Goal: Task Accomplishment & Management: Complete application form

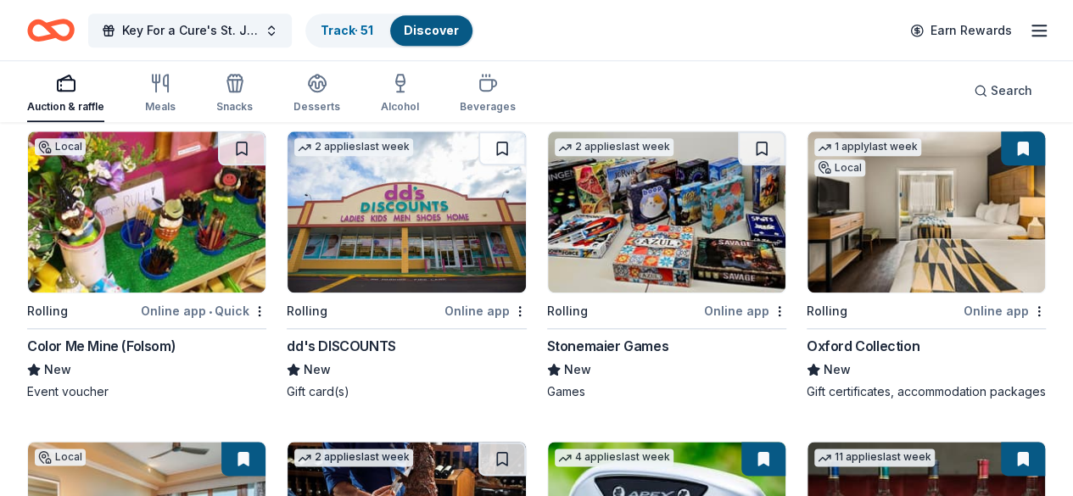
scroll to position [4072, 0]
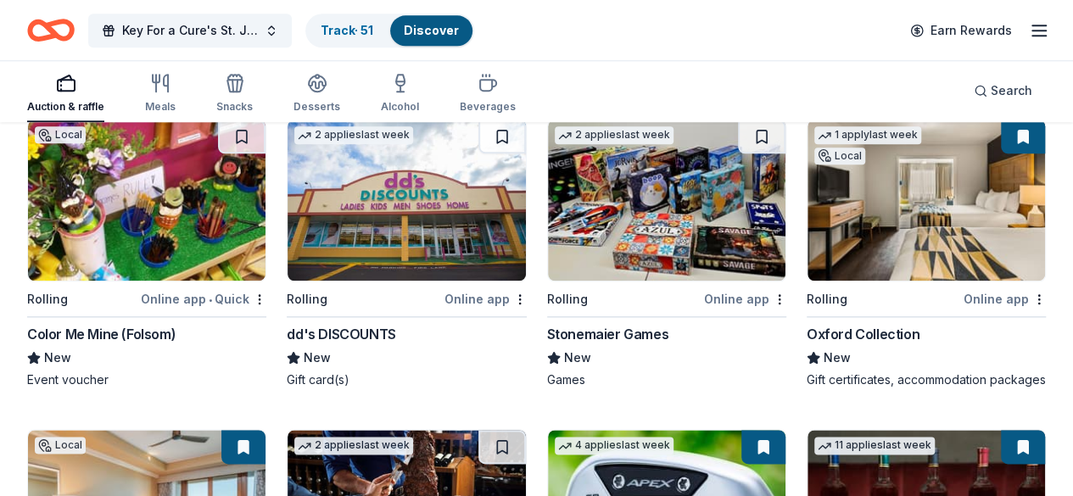
click at [352, 25] on link "Track · 51" at bounding box center [347, 30] width 53 height 14
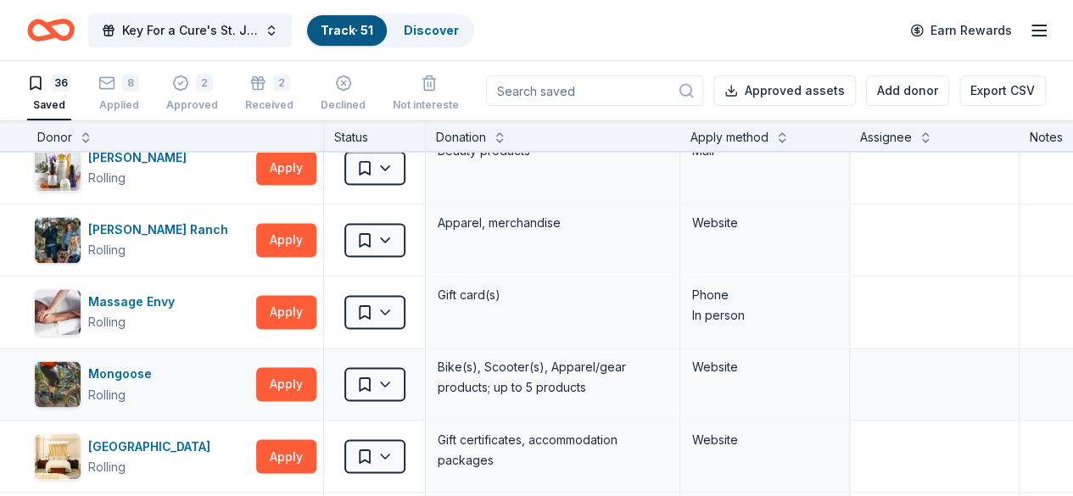
scroll to position [1272, 0]
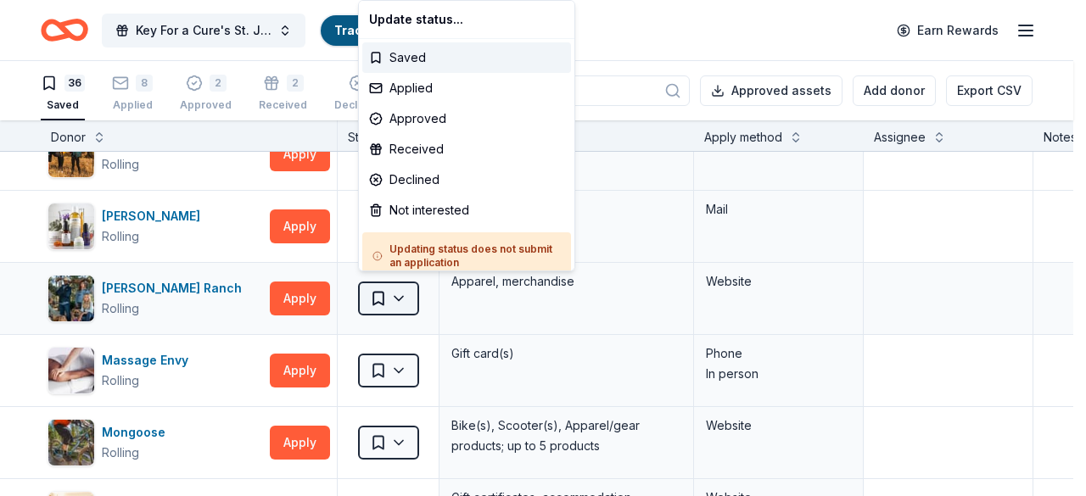
click at [410, 296] on html "Key For a Cure's St. Jude Golf Tournament Track · 51 Discover Earn Rewards 36 S…" at bounding box center [543, 248] width 1086 height 496
click at [421, 92] on div "Applied" at bounding box center [466, 88] width 209 height 31
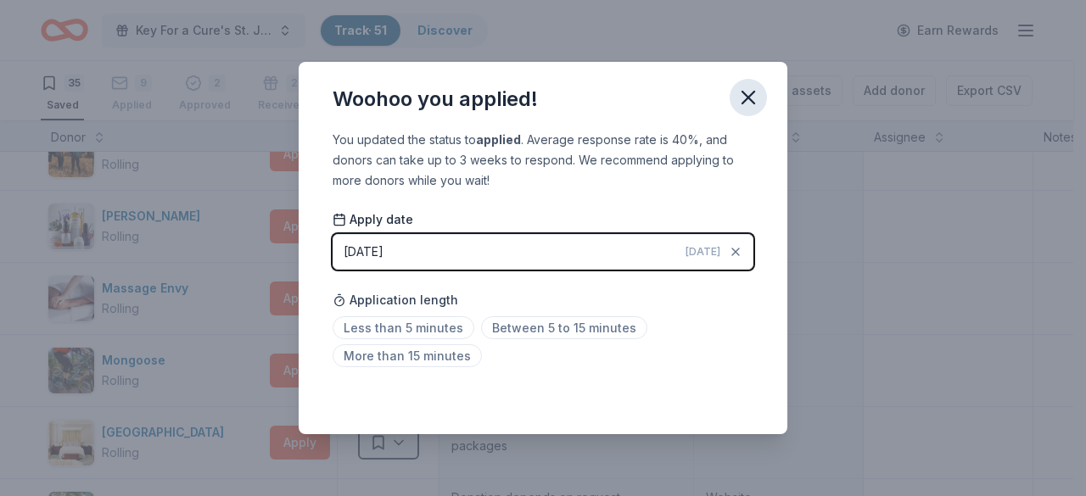
click at [746, 92] on icon "button" at bounding box center [748, 98] width 24 height 24
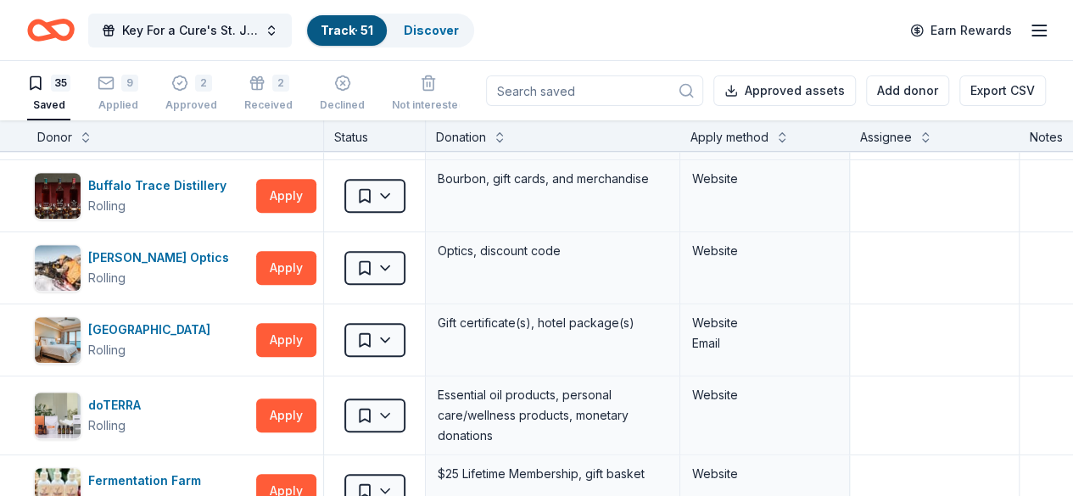
scroll to position [0, 0]
click at [46, 33] on icon "Home" at bounding box center [43, 29] width 26 height 17
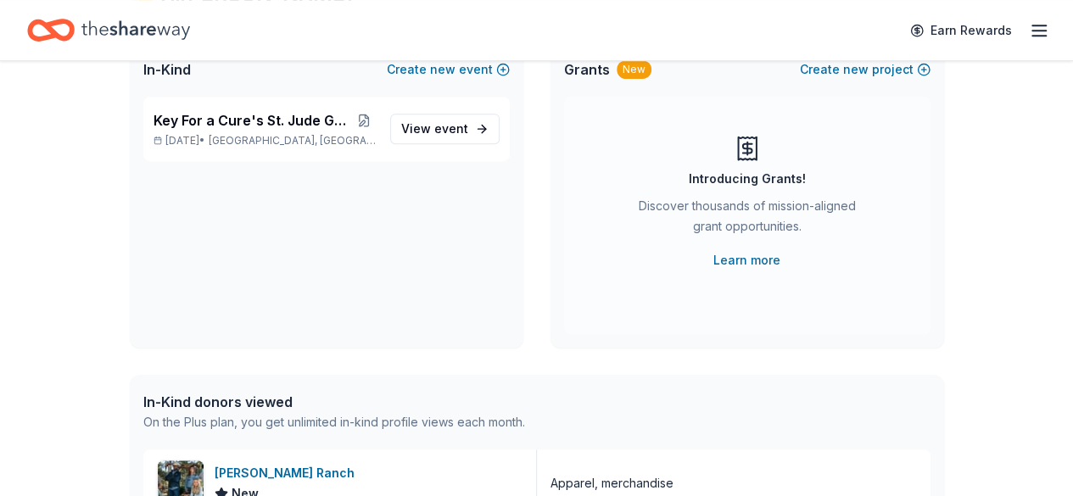
scroll to position [424, 0]
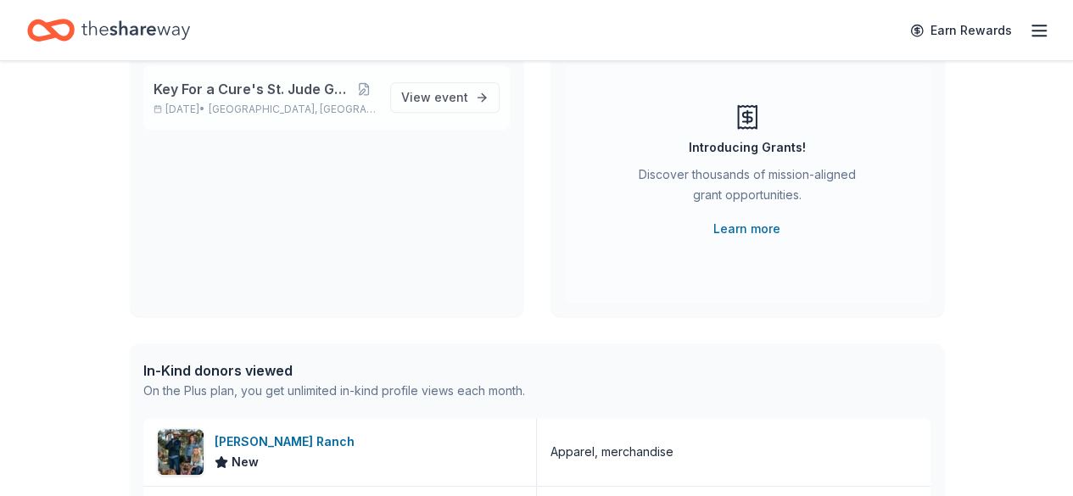
click at [278, 99] on div "Key For a Cure's St. Jude Golf Tournament [DATE] • [GEOGRAPHIC_DATA], [GEOGRAPH…" at bounding box center [265, 97] width 223 height 37
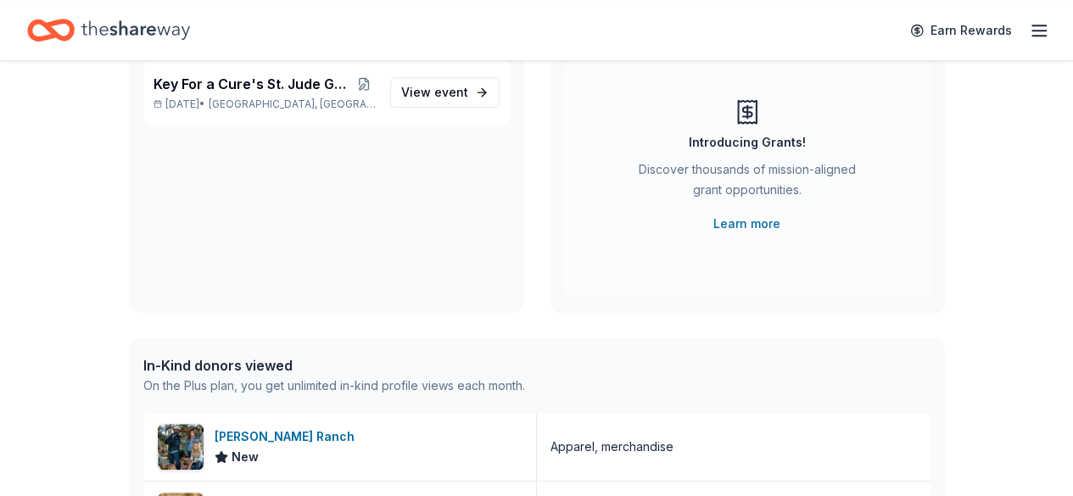
scroll to position [590, 0]
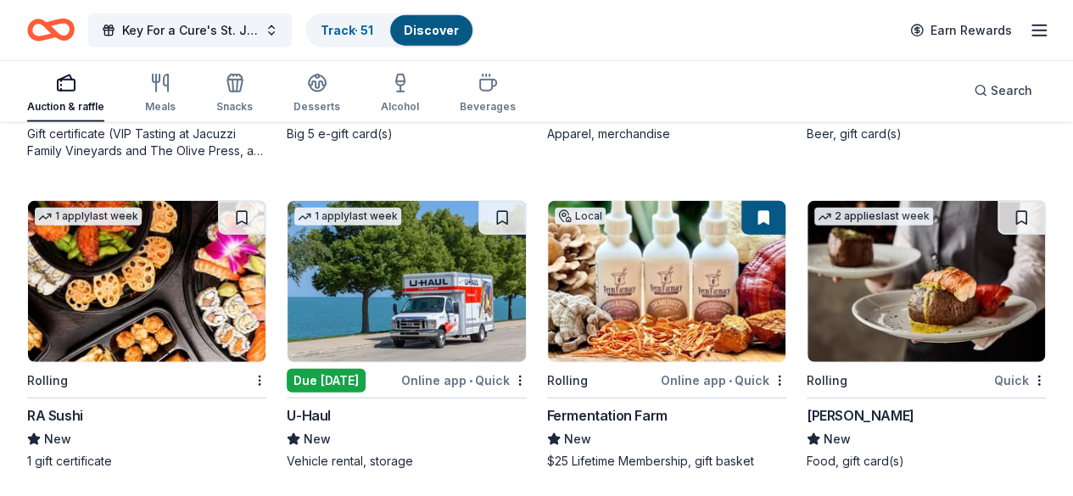
scroll to position [5321, 0]
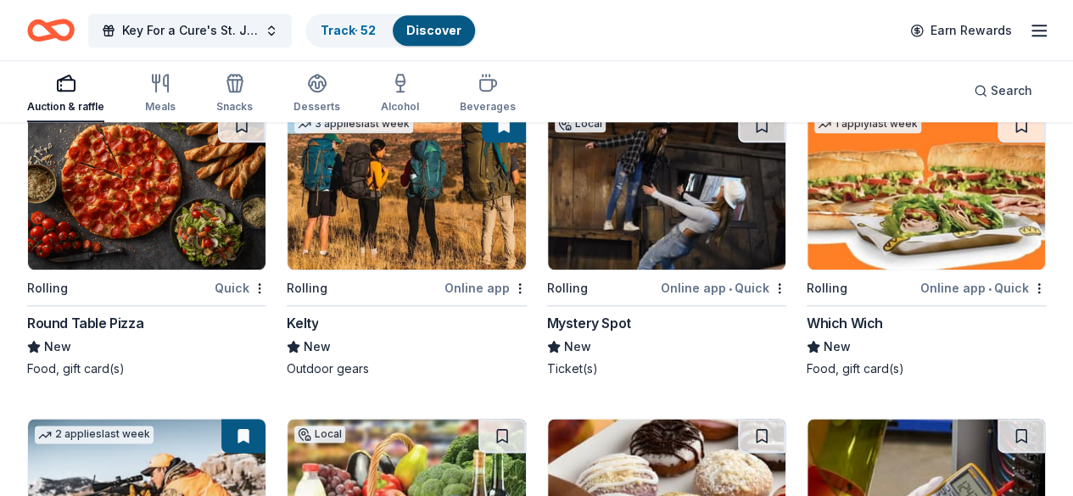
scroll to position [7250, 0]
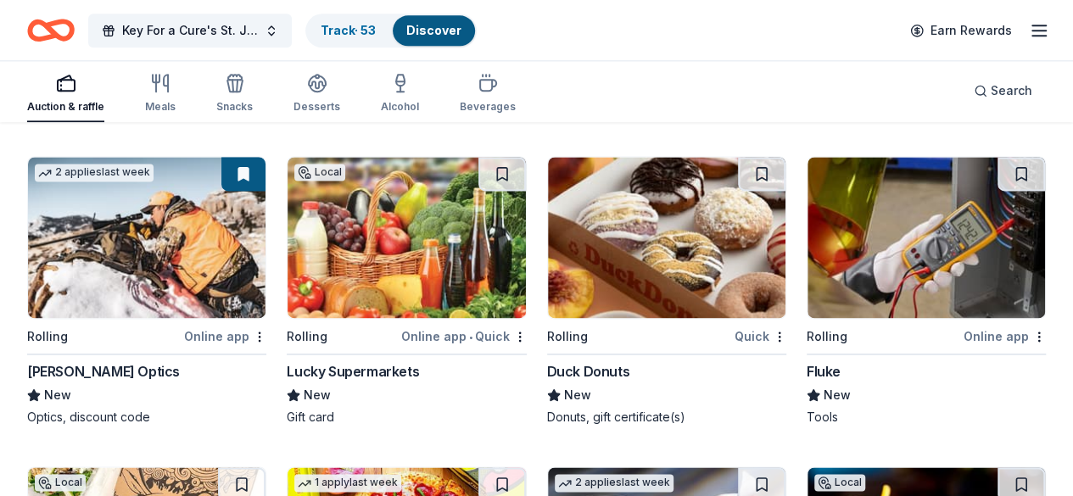
scroll to position [7505, 0]
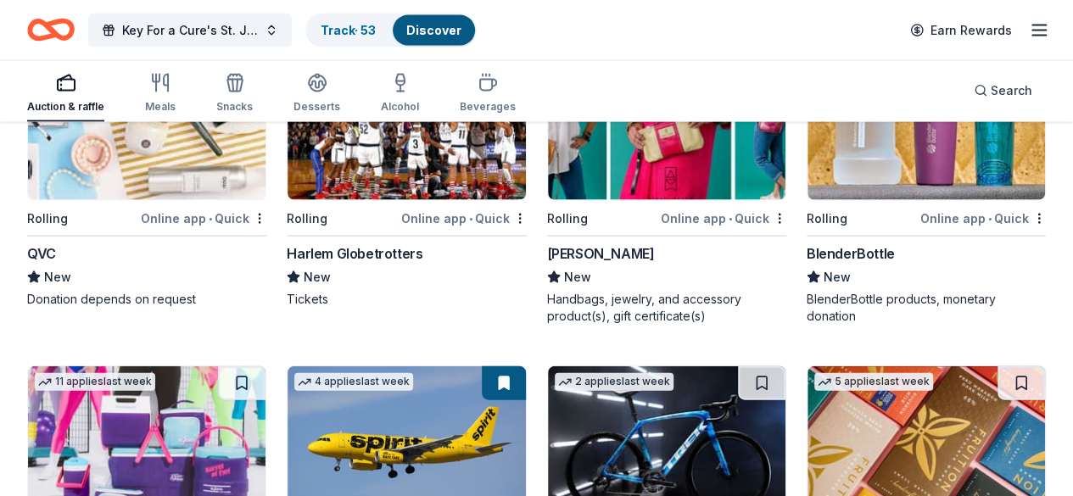
scroll to position [11450, 0]
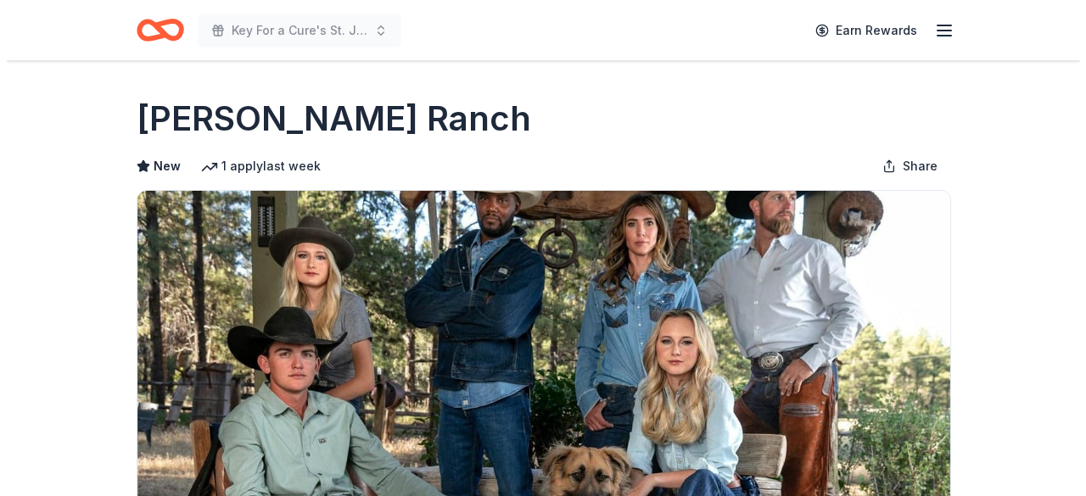
scroll to position [509, 0]
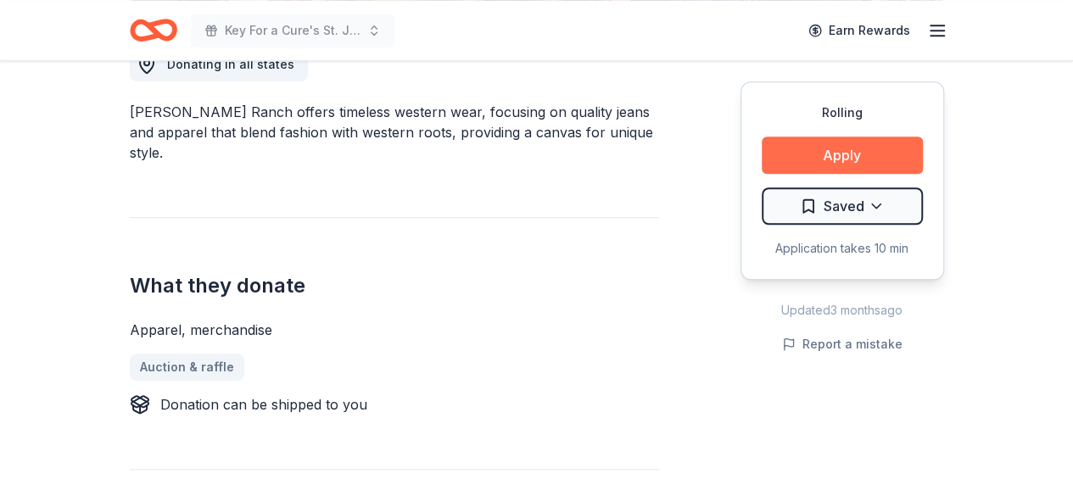
click at [775, 165] on button "Apply" at bounding box center [842, 155] width 161 height 37
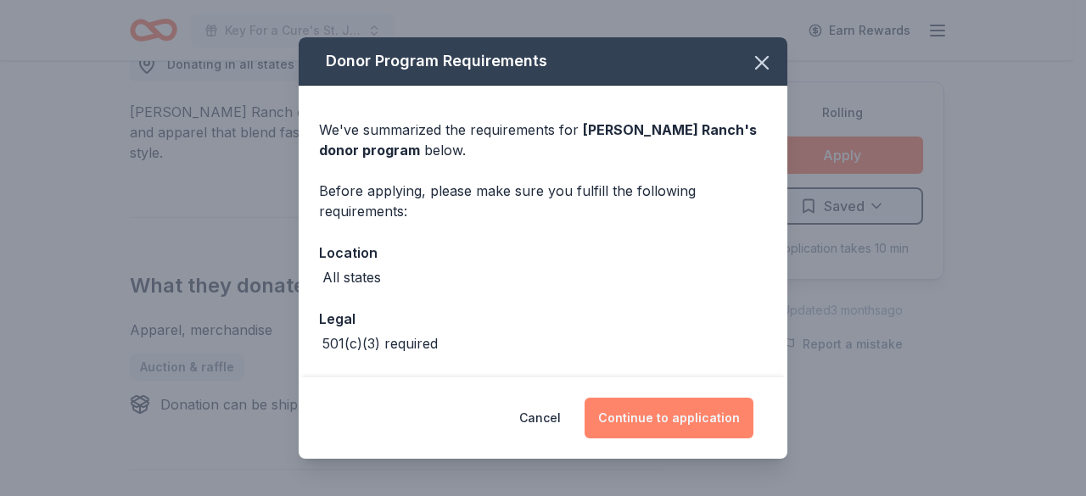
click at [707, 402] on button "Continue to application" at bounding box center [668, 418] width 169 height 41
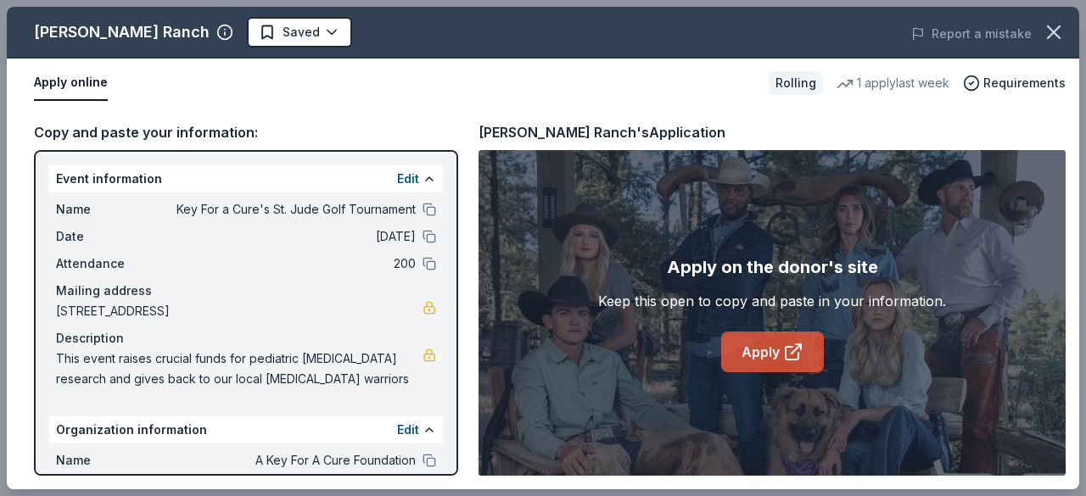
click at [780, 355] on link "Apply" at bounding box center [772, 352] width 103 height 41
click at [741, 362] on link "Apply" at bounding box center [772, 352] width 103 height 41
